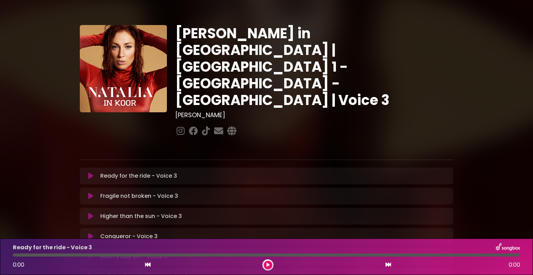
scroll to position [35, 0]
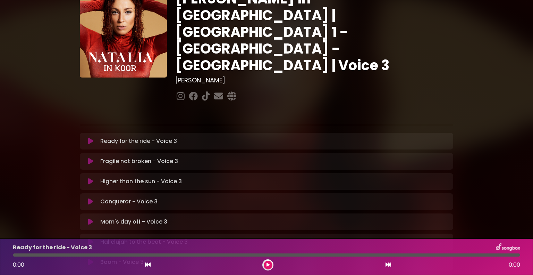
click at [89, 198] on icon at bounding box center [90, 201] width 5 height 7
click at [93, 198] on icon at bounding box center [90, 201] width 5 height 7
click at [91, 259] on icon at bounding box center [91, 262] width 5 height 7
click at [91, 198] on icon at bounding box center [90, 201] width 5 height 7
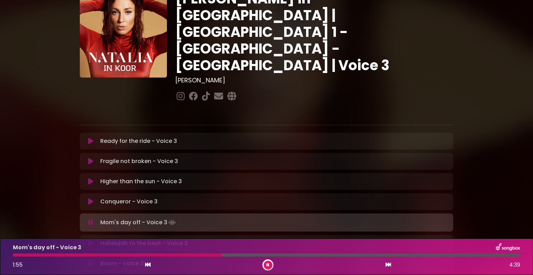
click at [199, 103] on div at bounding box center [267, 110] width 382 height 14
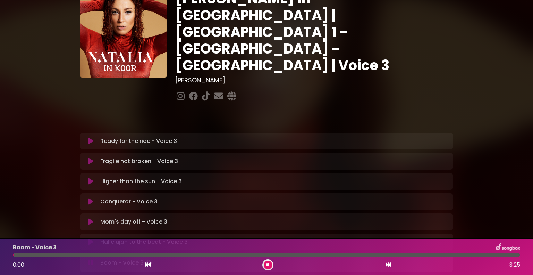
drag, startPoint x: 138, startPoint y: 254, endPoint x: 13, endPoint y: 252, distance: 124.7
click at [13, 252] on div "Boom - Voice 3 0:00 3:25" at bounding box center [267, 256] width 516 height 27
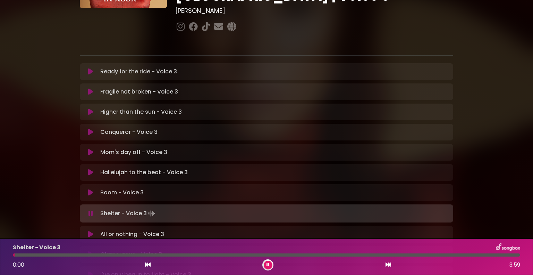
scroll to position [139, 0]
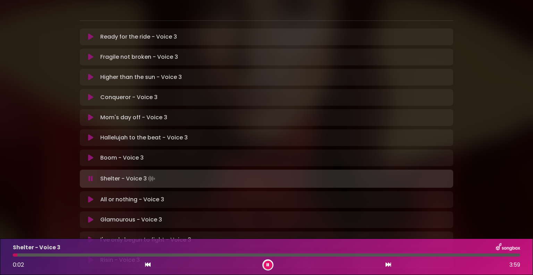
click at [89, 175] on icon at bounding box center [91, 178] width 5 height 7
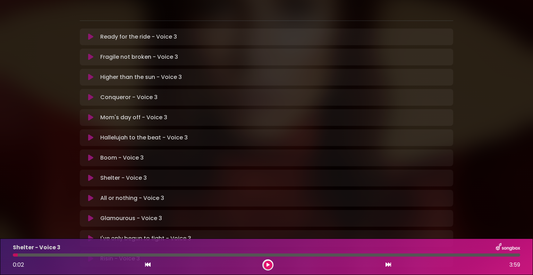
click at [90, 154] on icon at bounding box center [90, 157] width 5 height 7
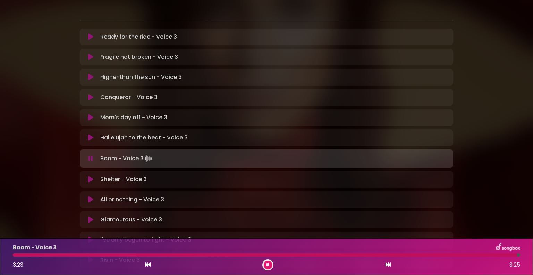
click at [92, 155] on icon at bounding box center [91, 158] width 5 height 7
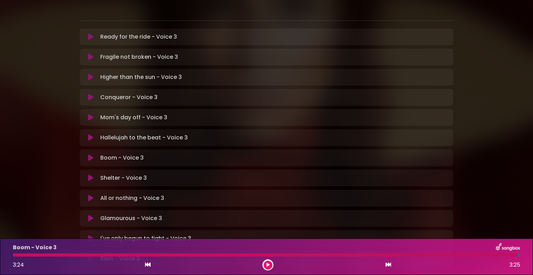
click at [88, 154] on button at bounding box center [91, 157] width 14 height 7
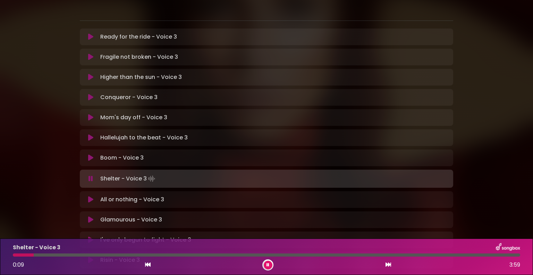
click at [90, 175] on icon at bounding box center [91, 178] width 5 height 7
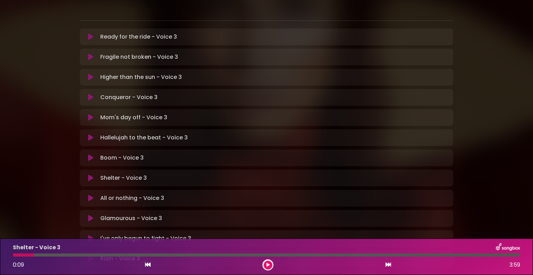
click at [89, 154] on icon at bounding box center [90, 157] width 5 height 7
click at [90, 154] on icon at bounding box center [90, 157] width 5 height 7
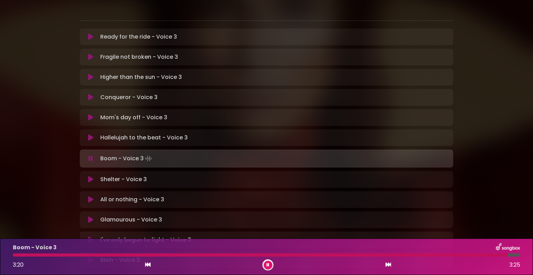
click at [89, 155] on icon at bounding box center [91, 158] width 5 height 7
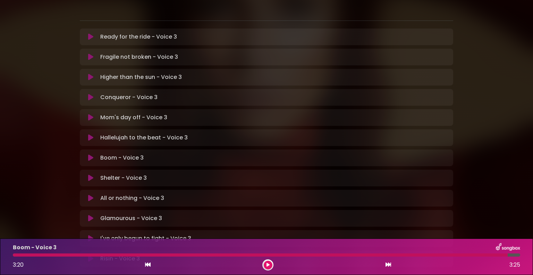
click at [91, 154] on icon at bounding box center [90, 157] width 5 height 7
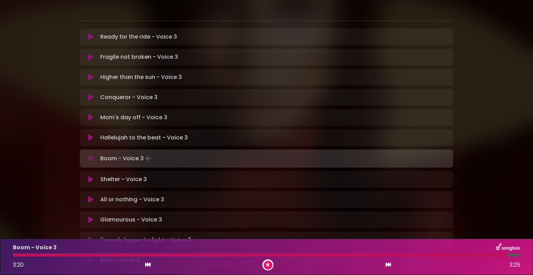
click at [91, 155] on icon at bounding box center [91, 158] width 5 height 7
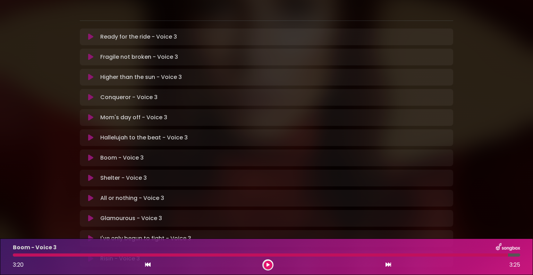
click at [91, 154] on icon at bounding box center [90, 157] width 5 height 7
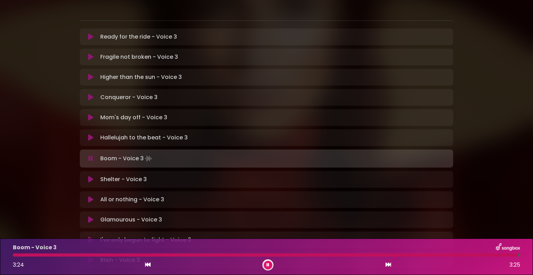
click at [91, 155] on icon at bounding box center [91, 158] width 5 height 7
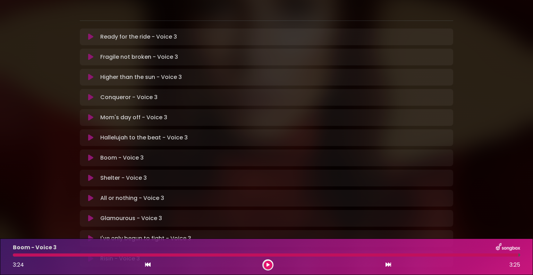
click at [107, 133] on p "Hallelujah to the beat - Voice 3 Loading Track..." at bounding box center [144, 137] width 88 height 8
click at [89, 154] on icon at bounding box center [90, 157] width 5 height 7
click at [90, 154] on icon at bounding box center [90, 157] width 5 height 7
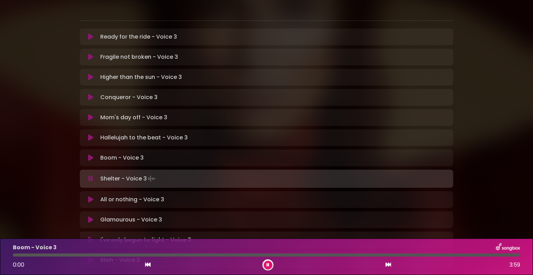
click at [90, 154] on icon at bounding box center [90, 157] width 5 height 7
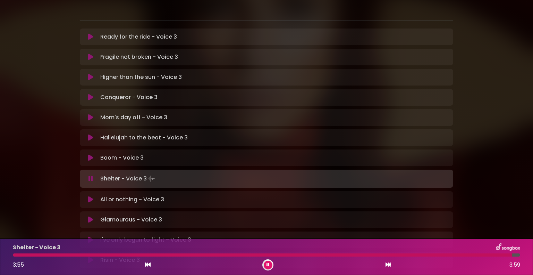
click at [89, 175] on icon at bounding box center [91, 178] width 5 height 7
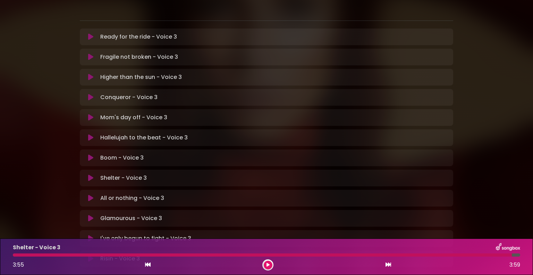
click at [92, 174] on icon at bounding box center [90, 177] width 5 height 7
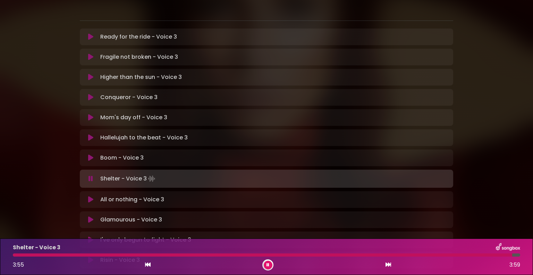
click at [92, 175] on icon at bounding box center [91, 178] width 5 height 7
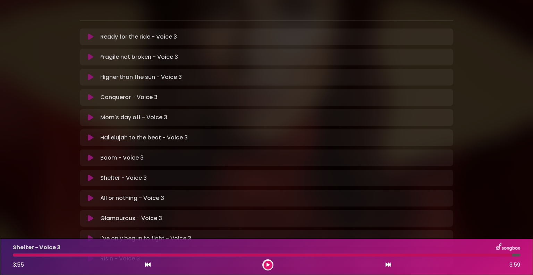
click at [92, 174] on icon at bounding box center [90, 177] width 5 height 7
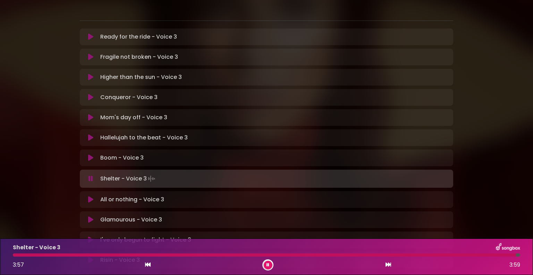
click at [92, 175] on icon at bounding box center [91, 178] width 5 height 7
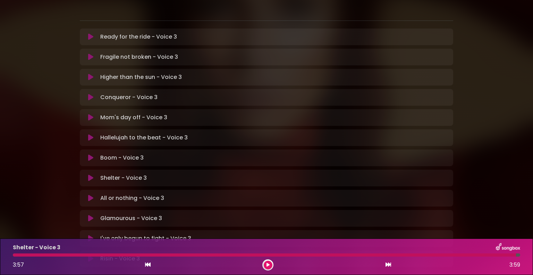
click at [92, 174] on icon at bounding box center [90, 177] width 5 height 7
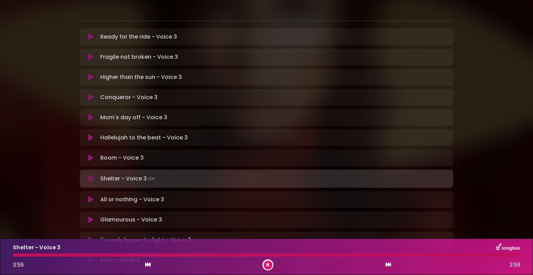
click at [92, 175] on icon at bounding box center [91, 178] width 5 height 7
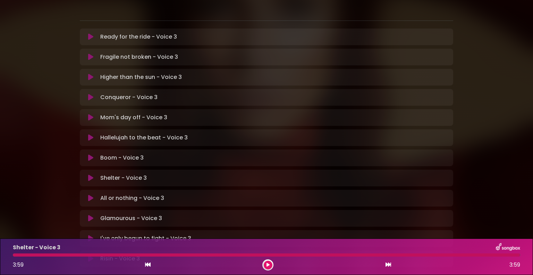
click at [91, 174] on icon at bounding box center [90, 177] width 5 height 7
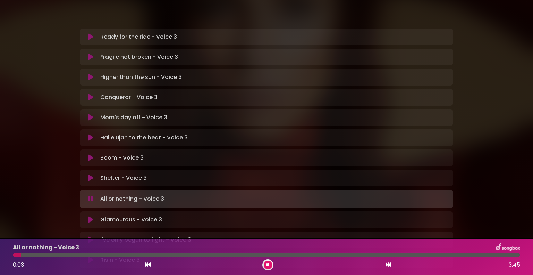
click at [93, 195] on button at bounding box center [91, 198] width 14 height 7
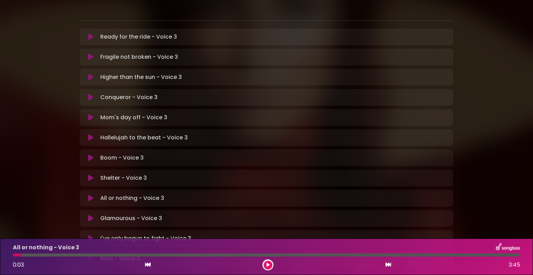
click at [94, 174] on button at bounding box center [91, 177] width 14 height 7
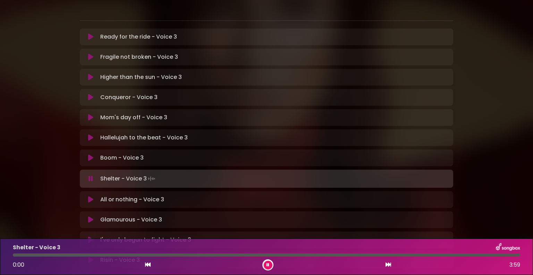
click at [89, 175] on icon at bounding box center [91, 178] width 5 height 7
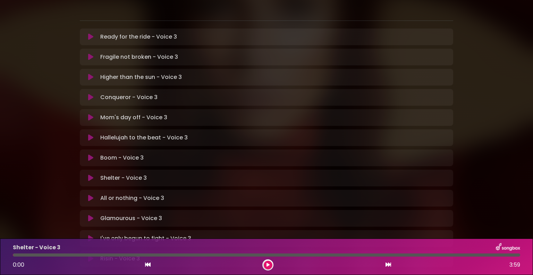
click at [89, 174] on icon at bounding box center [90, 177] width 5 height 7
